Goal: Task Accomplishment & Management: Manage account settings

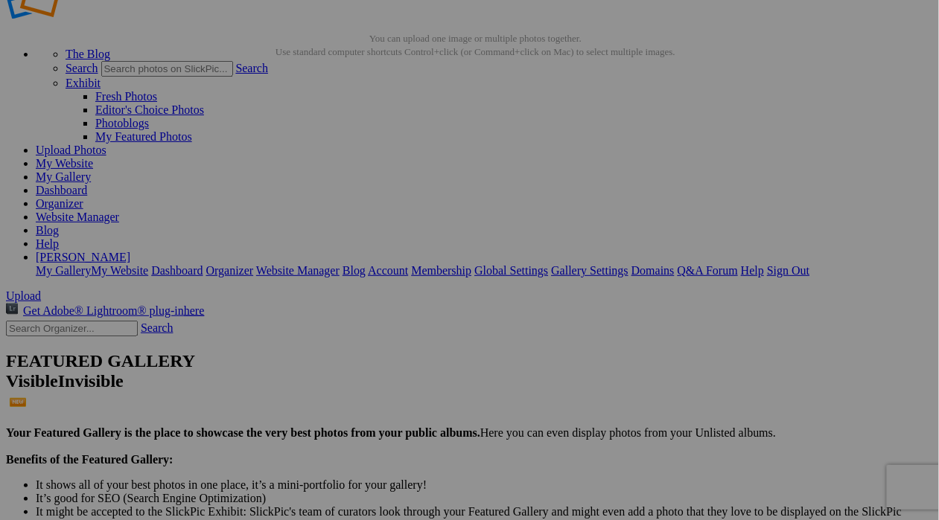
scroll to position [46, 0]
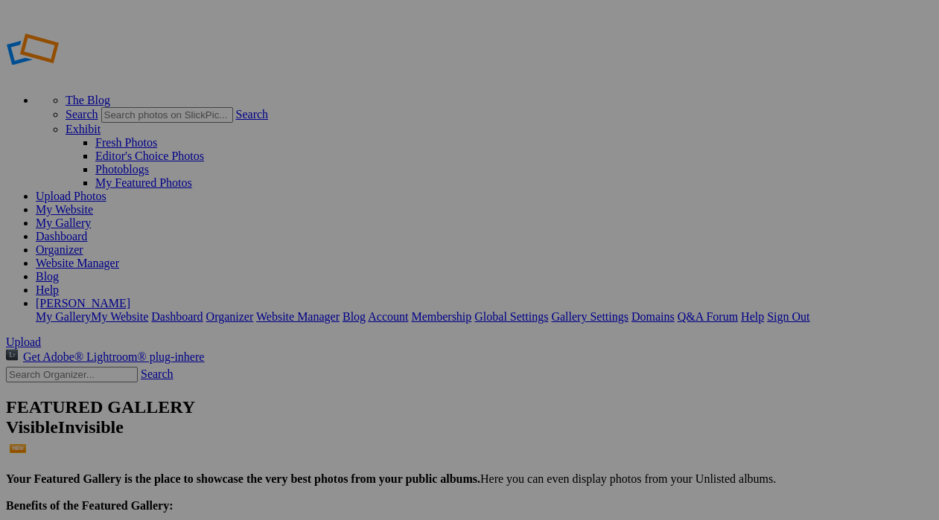
scroll to position [46, 0]
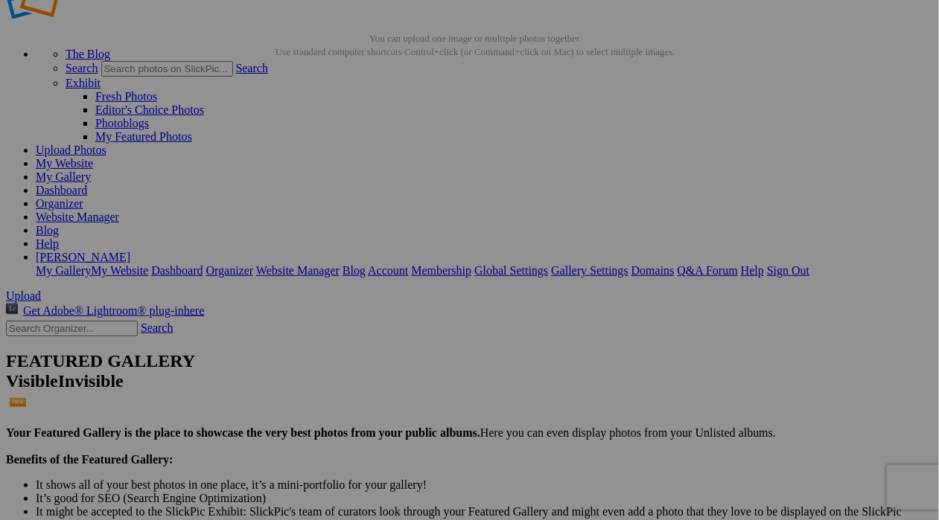
scroll to position [46, 0]
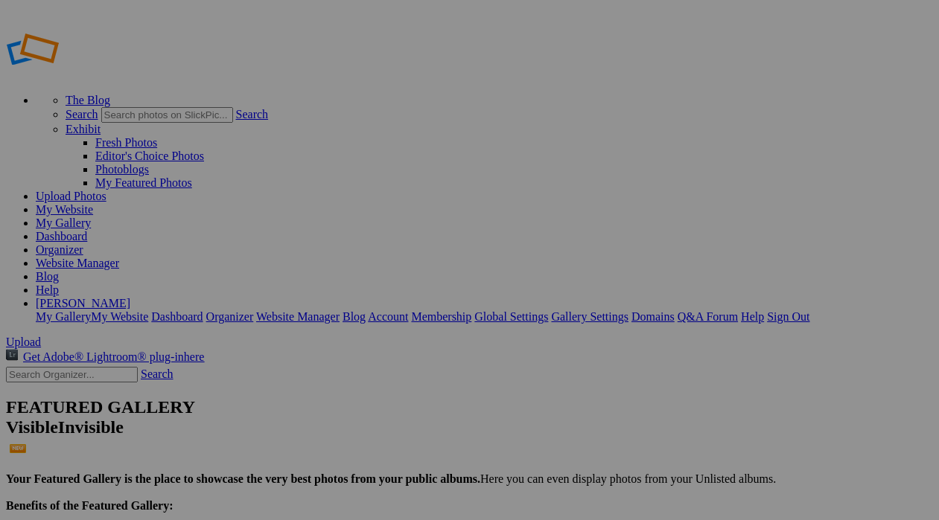
scroll to position [46, 0]
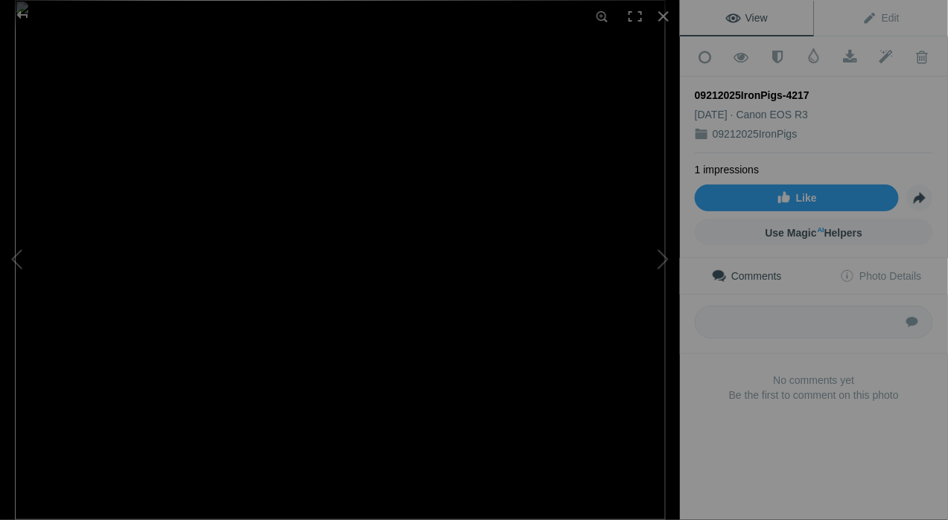
click at [459, 121] on img at bounding box center [340, 260] width 651 height 520
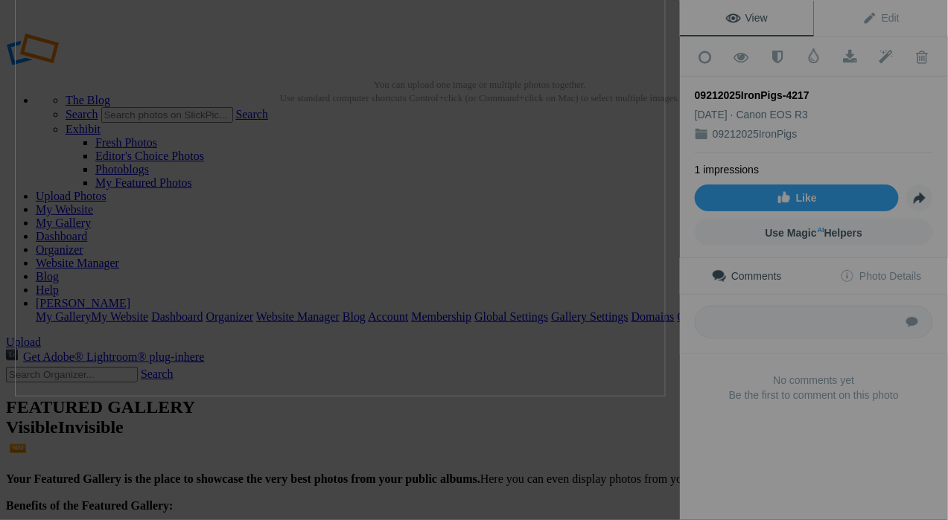
click at [405, 165] on img at bounding box center [340, 136] width 651 height 520
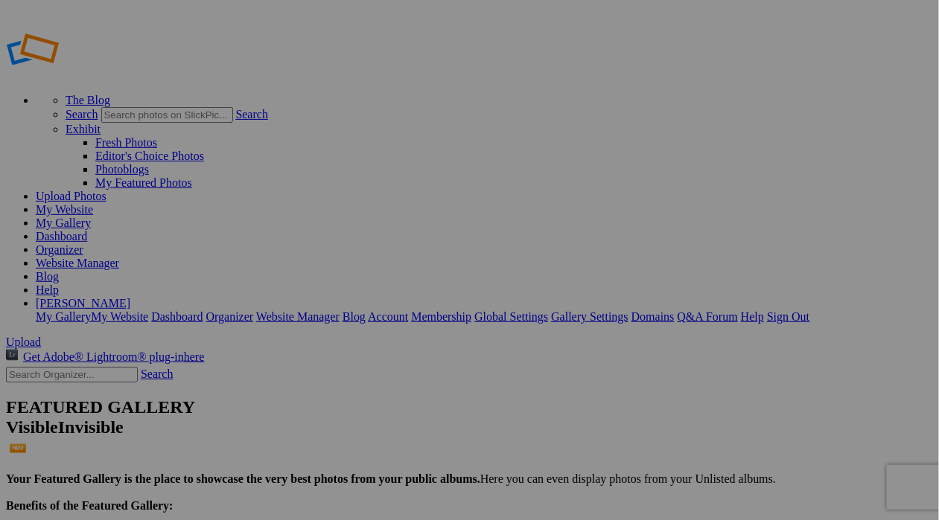
type input "09212025IronPigs"
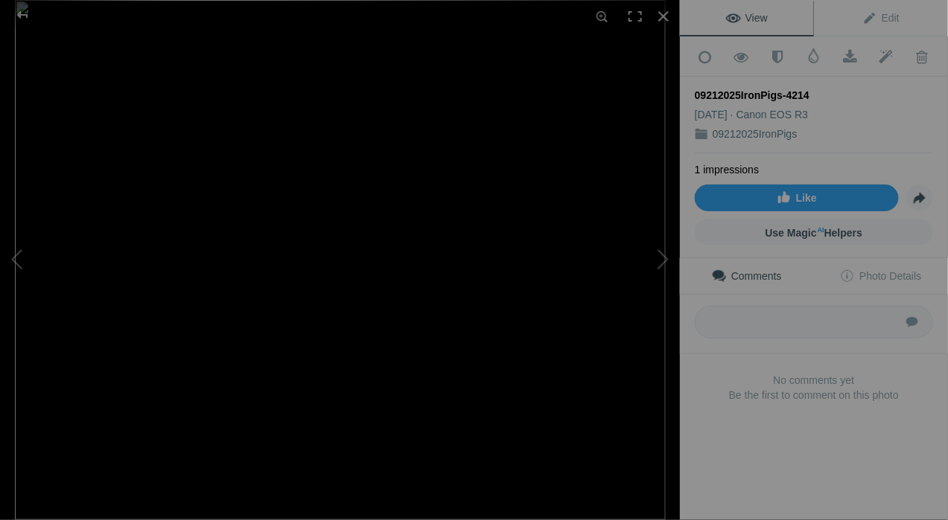
click at [440, 136] on img at bounding box center [340, 260] width 651 height 520
click at [449, 209] on img at bounding box center [340, 260] width 651 height 520
click at [449, 209] on img at bounding box center [83, 379] width 2186 height 1749
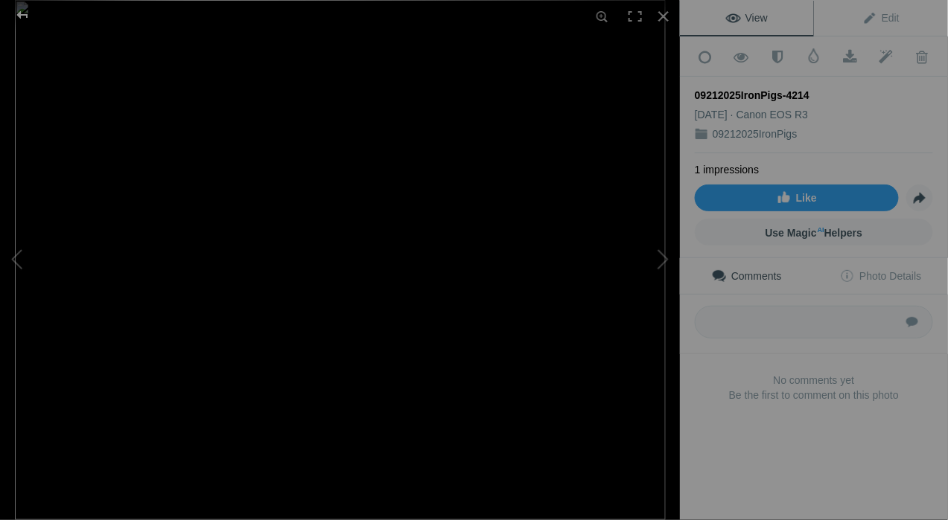
click at [21, 8] on div at bounding box center [23, 15] width 54 height 30
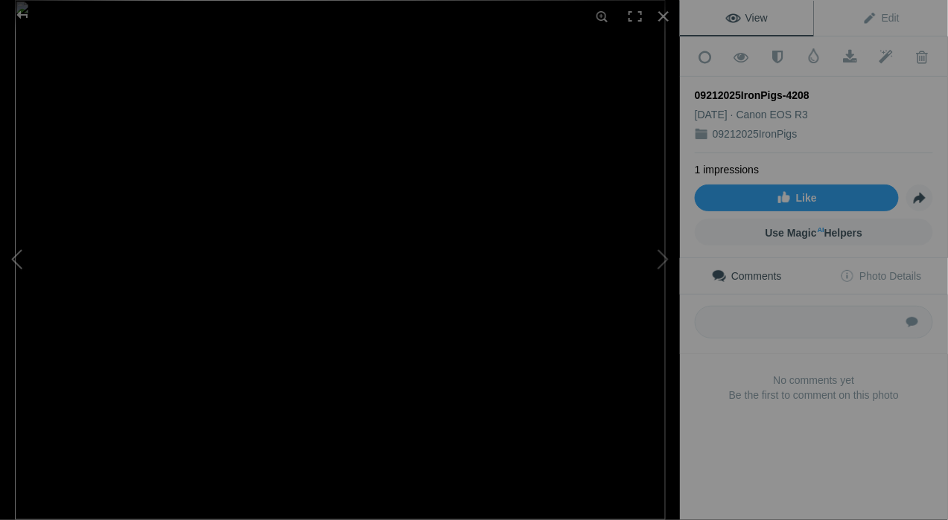
click at [22, 256] on button at bounding box center [56, 261] width 112 height 188
click at [656, 259] on button at bounding box center [624, 261] width 112 height 188
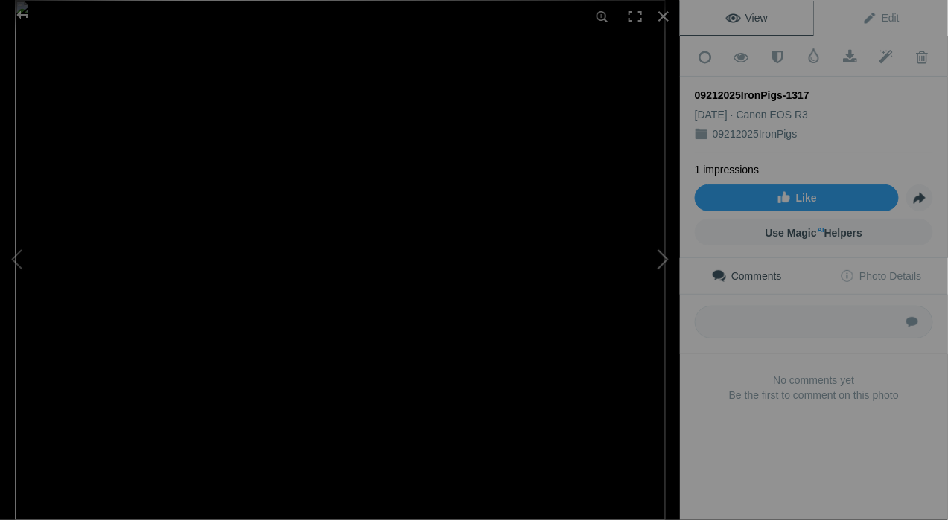
click at [656, 259] on button at bounding box center [624, 261] width 112 height 188
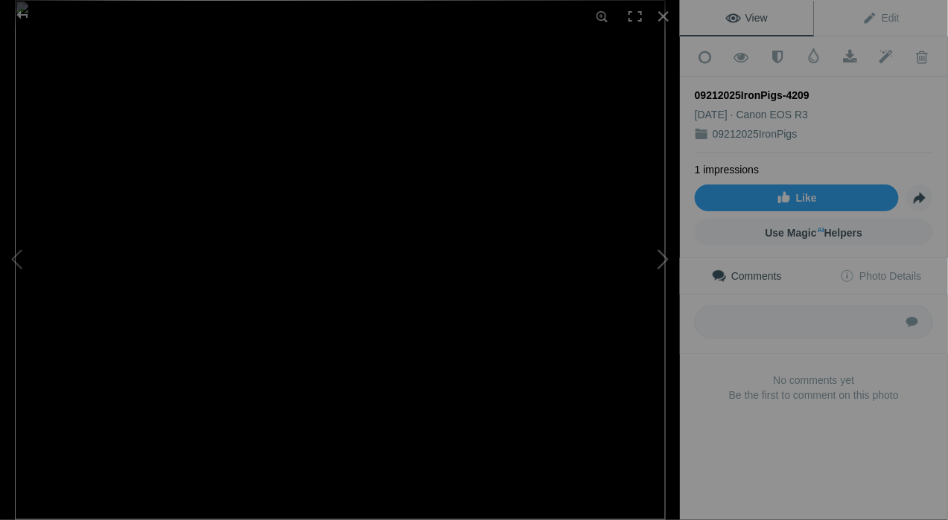
click at [656, 259] on button at bounding box center [624, 261] width 112 height 188
click at [256, 156] on img at bounding box center [340, 260] width 651 height 520
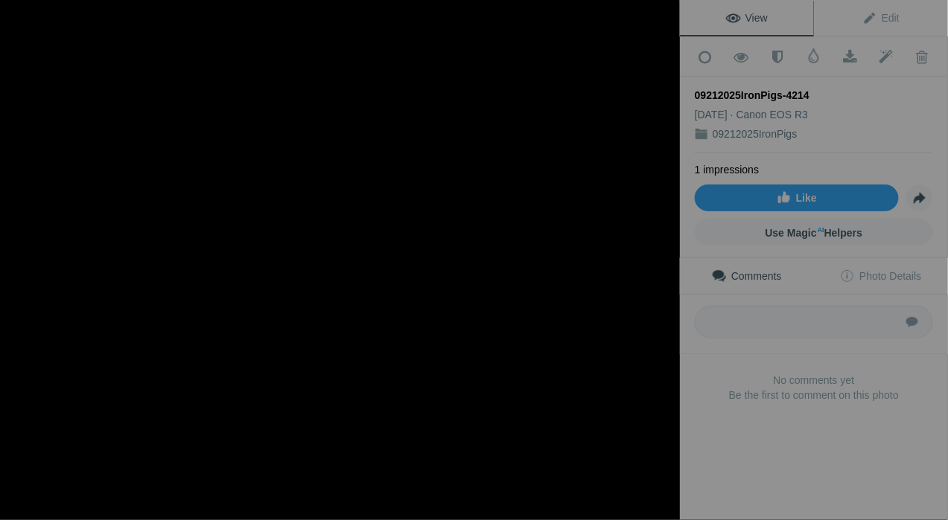
click at [80, 347] on div "09212025IronPigs-4214" at bounding box center [340, 260] width 680 height 520
click at [80, 347] on button at bounding box center [56, 261] width 112 height 188
click at [29, 13] on div at bounding box center [23, 15] width 54 height 30
